Goal: Task Accomplishment & Management: Manage account settings

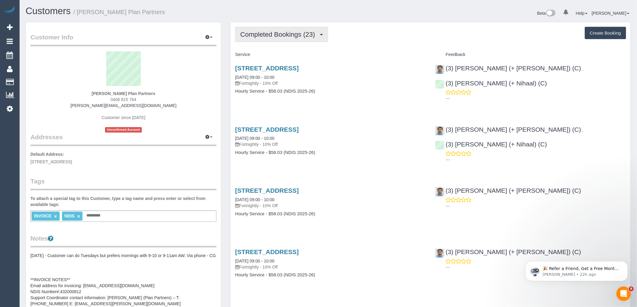
click at [275, 35] on span "Completed Bookings (23)" at bounding box center [279, 35] width 78 height 8
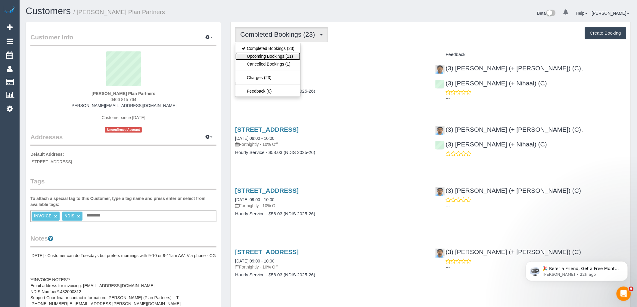
click at [265, 54] on link "Upcoming Bookings (11)" at bounding box center [267, 56] width 65 height 8
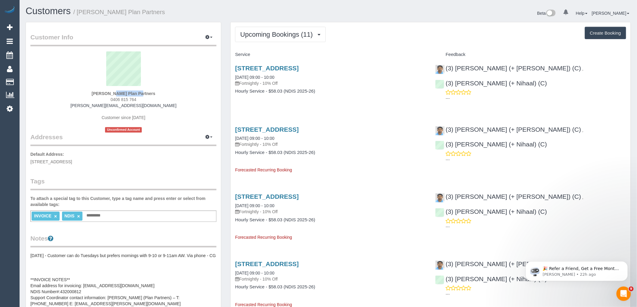
drag, startPoint x: 86, startPoint y: 92, endPoint x: 121, endPoint y: 91, distance: 34.9
click at [121, 91] on div "[PERSON_NAME] Plan Partners 0406 815 764 [PERSON_NAME][EMAIL_ADDRESS][DOMAIN_NA…" at bounding box center [123, 91] width 186 height 81
copy strong "[PERSON_NAME]"
drag, startPoint x: 369, startPoint y: 70, endPoint x: 308, endPoint y: 67, distance: 60.9
click at [308, 67] on div "[STREET_ADDRESS] [DATE] 09:00 - 10:00 Fortnightly - 10% Off Hourly Service - $5…" at bounding box center [330, 83] width 200 height 46
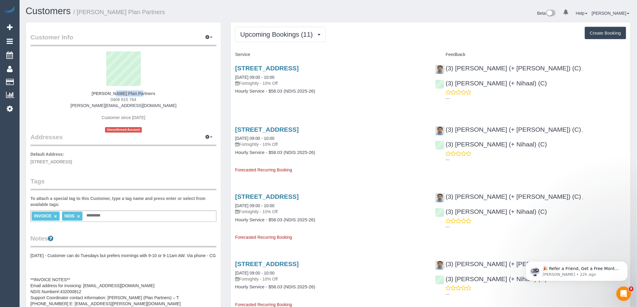
copy link "[GEOGRAPHIC_DATA]"
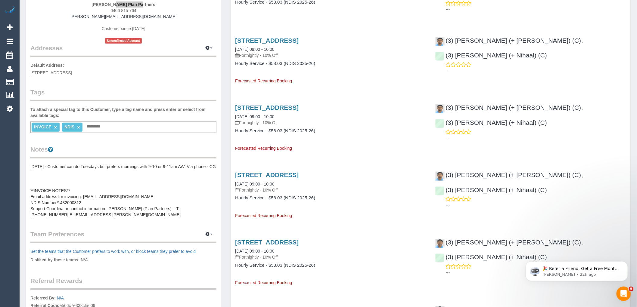
scroll to position [200, 0]
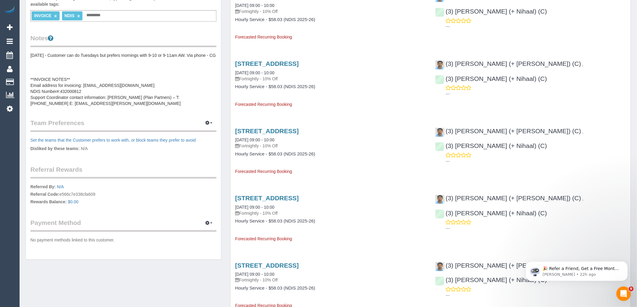
click at [123, 95] on pre "[DATE] - Customer can do Tuesdays but prefers mornings with 9-10 or 9-11am AW. …" at bounding box center [123, 79] width 186 height 54
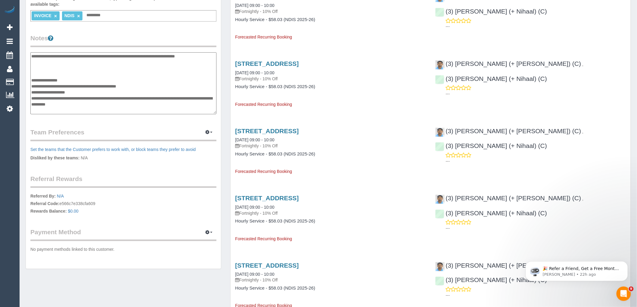
drag, startPoint x: 125, startPoint y: 109, endPoint x: 31, endPoint y: 110, distance: 93.9
click at [31, 110] on textarea "**********" at bounding box center [123, 83] width 186 height 62
click at [433, 104] on div "[STREET_ADDRESS] [DATE] 09:00 - 10:00 Fortnightly - 10% Off Hourly Service - $5…" at bounding box center [430, 81] width 400 height 52
